Goal: Task Accomplishment & Management: Complete application form

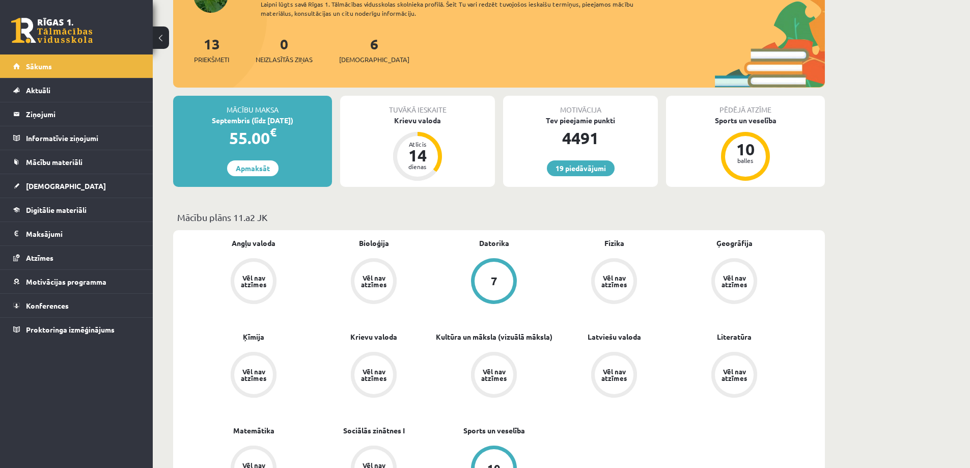
scroll to position [102, 0]
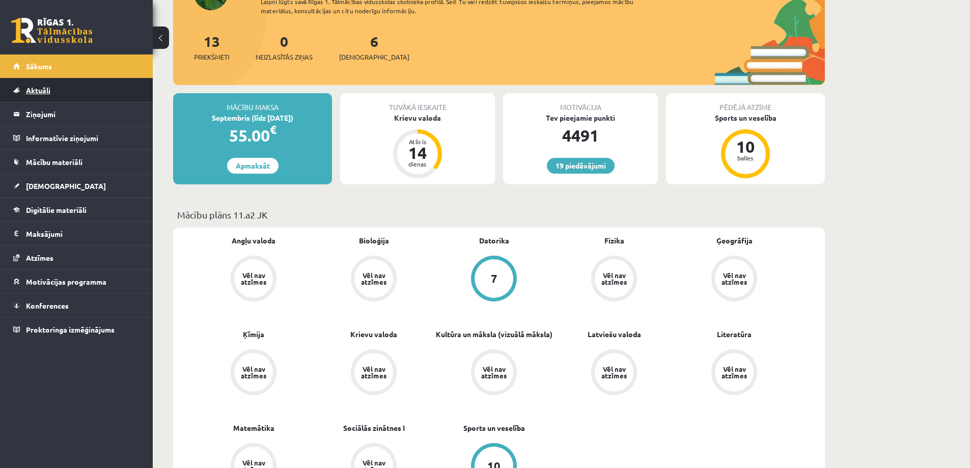
click at [66, 98] on link "Aktuāli" at bounding box center [76, 89] width 127 height 23
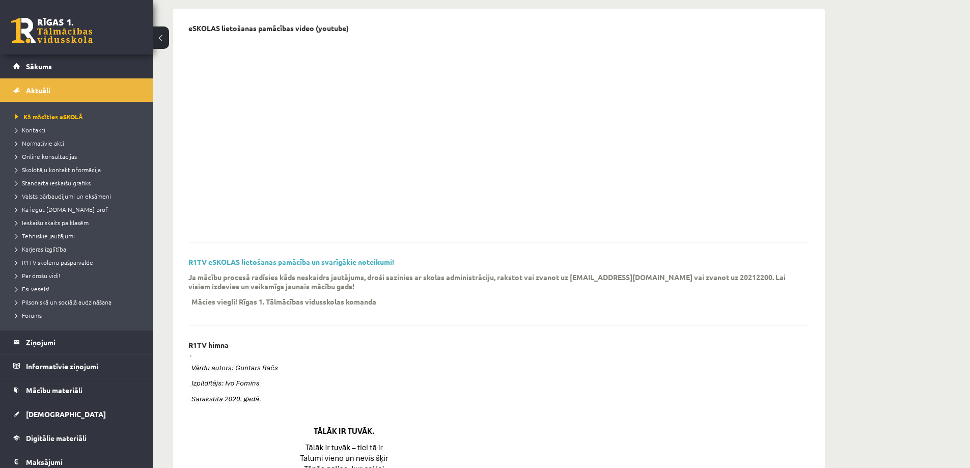
click at [66, 98] on link "Aktuāli" at bounding box center [76, 89] width 127 height 23
click at [85, 389] on link "Mācību materiāli" at bounding box center [76, 389] width 127 height 23
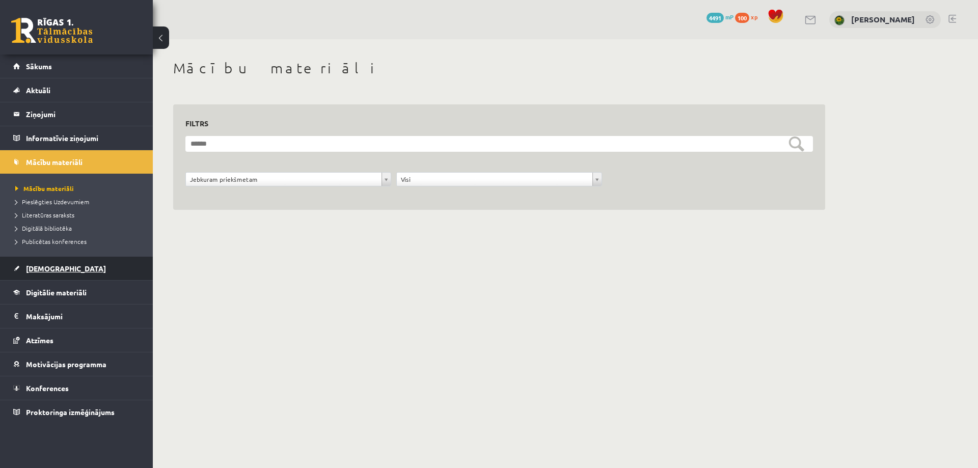
click at [57, 270] on link "[DEMOGRAPHIC_DATA]" at bounding box center [76, 268] width 127 height 23
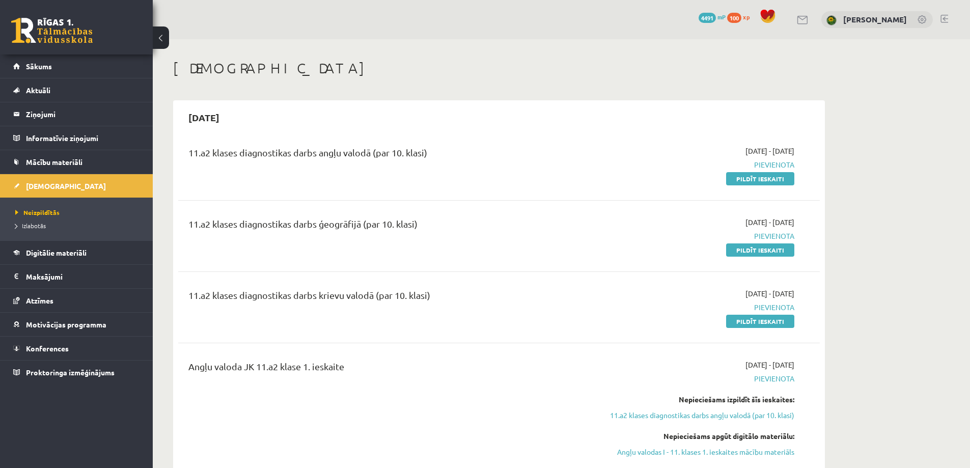
click at [331, 155] on div "11.a2 klases diagnostikas darbs angļu valodā (par 10. klasi)" at bounding box center [387, 155] width 399 height 19
click at [769, 180] on link "Pildīt ieskaiti" at bounding box center [760, 178] width 68 height 13
click at [49, 67] on span "Sākums" at bounding box center [39, 66] width 26 height 9
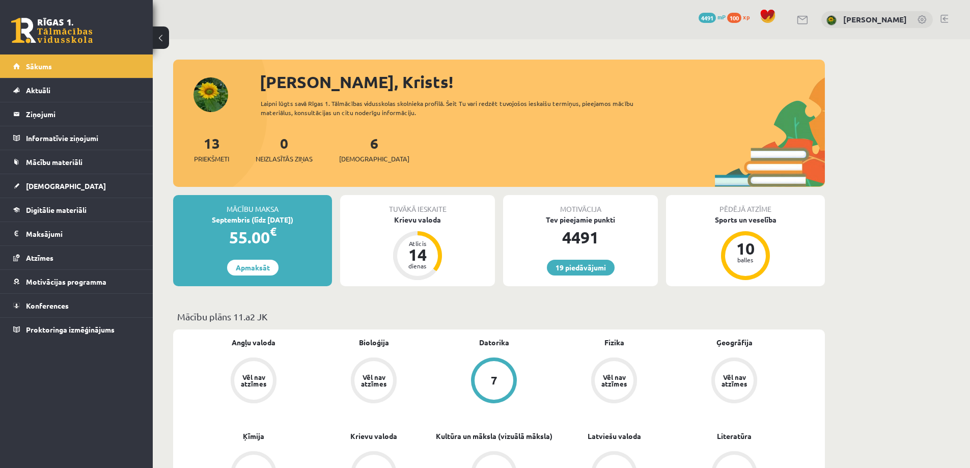
click at [785, 228] on div "Pēdējā atzīme Sports un veselība 10 balles" at bounding box center [745, 240] width 159 height 91
click at [34, 256] on span "Atzīmes" at bounding box center [39, 257] width 27 height 9
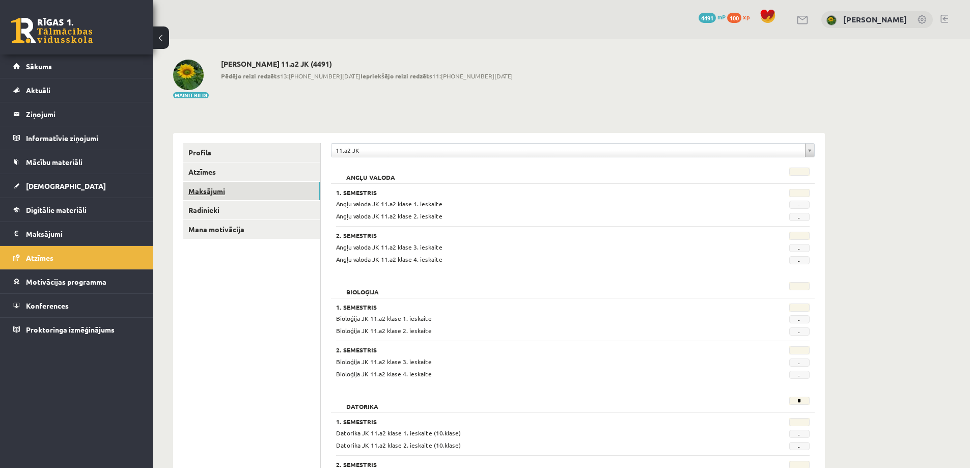
click at [215, 188] on link "Maksājumi" at bounding box center [251, 191] width 137 height 19
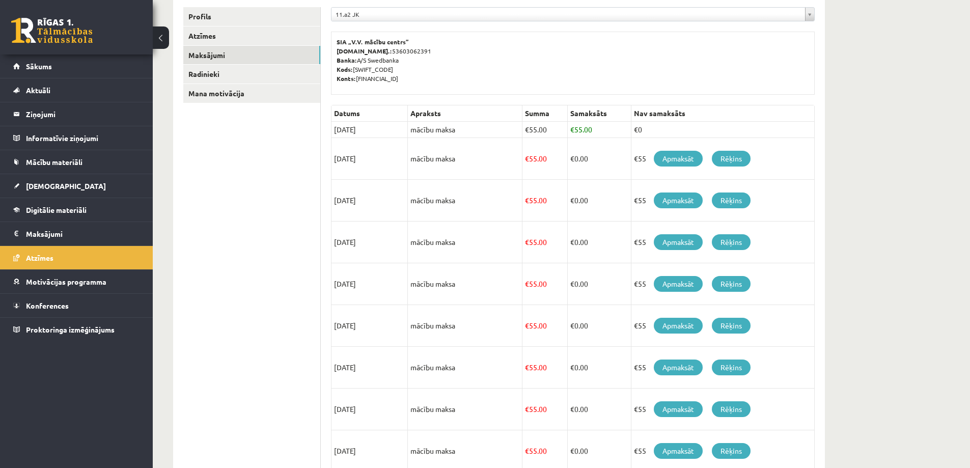
scroll to position [101, 0]
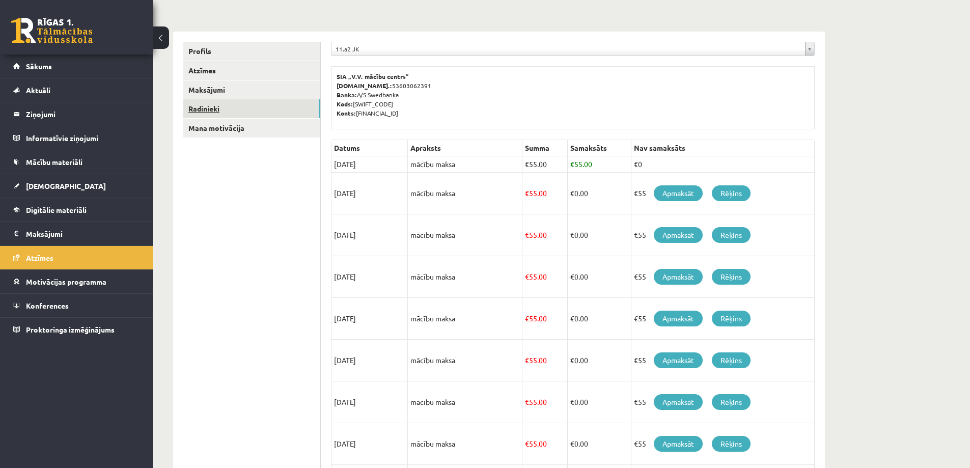
click at [207, 114] on link "Radinieki" at bounding box center [251, 108] width 137 height 19
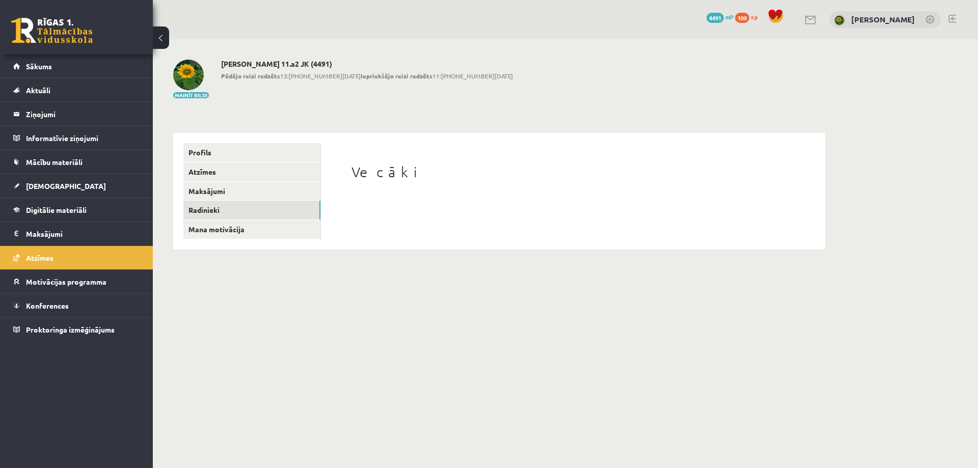
click at [950, 20] on link at bounding box center [952, 19] width 8 height 8
click at [954, 17] on link at bounding box center [952, 19] width 8 height 8
